Goal: Find specific page/section: Find specific page/section

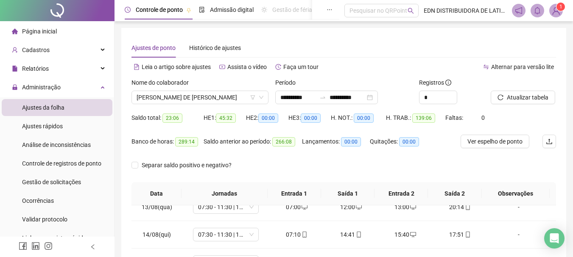
click at [54, 30] on span "Página inicial" at bounding box center [39, 31] width 35 height 7
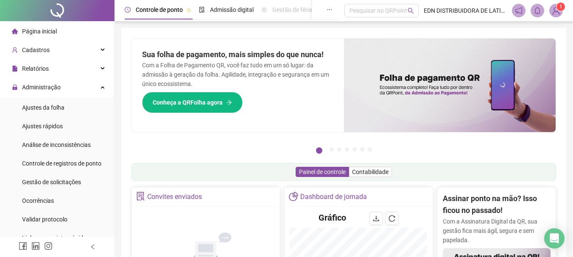
click at [39, 29] on span "Página inicial" at bounding box center [39, 31] width 35 height 7
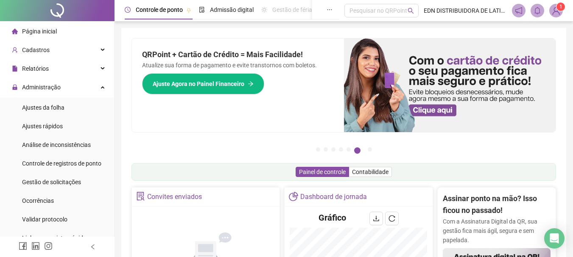
drag, startPoint x: 39, startPoint y: 29, endPoint x: 35, endPoint y: 32, distance: 5.2
click at [39, 29] on span "Página inicial" at bounding box center [39, 31] width 35 height 7
click at [34, 31] on span "Página inicial" at bounding box center [39, 31] width 35 height 7
click at [428, 111] on img at bounding box center [450, 86] width 212 height 94
click at [209, 87] on span "Ajuste Agora no Painel Financeiro" at bounding box center [199, 83] width 92 height 9
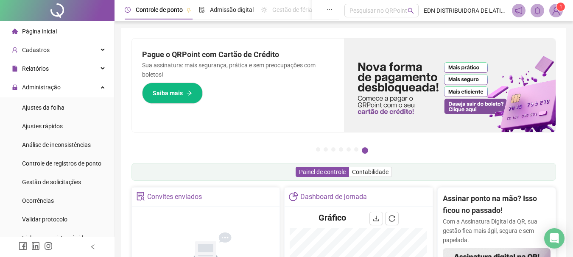
click at [25, 29] on span "Página inicial" at bounding box center [39, 31] width 35 height 7
click at [47, 30] on span "Página inicial" at bounding box center [39, 31] width 35 height 7
